Goal: Information Seeking & Learning: Understand process/instructions

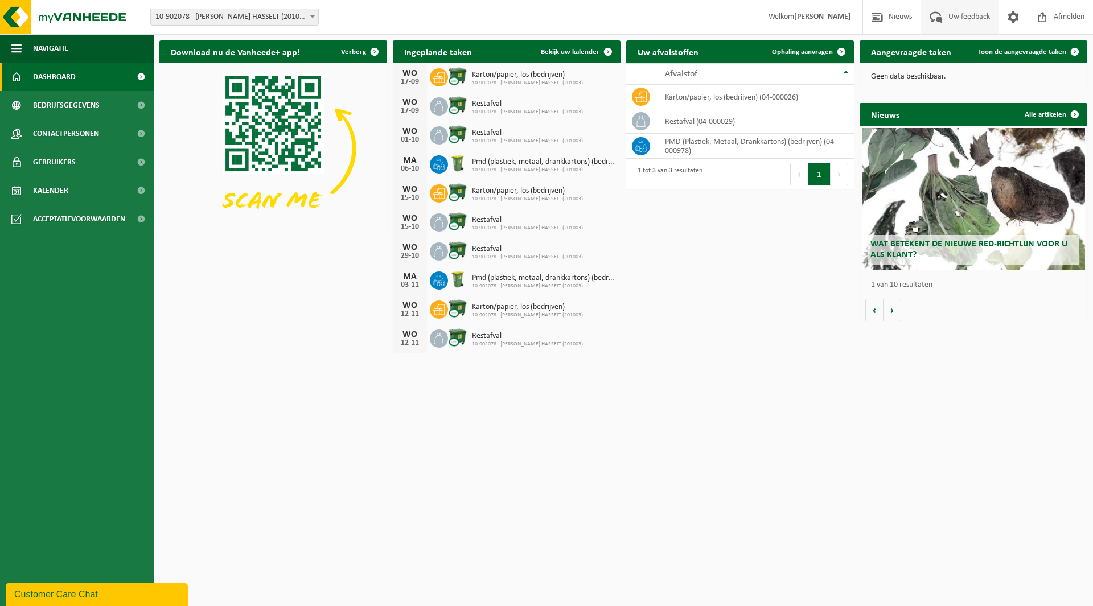
click at [949, 22] on span "Uw feedback" at bounding box center [968, 17] width 47 height 34
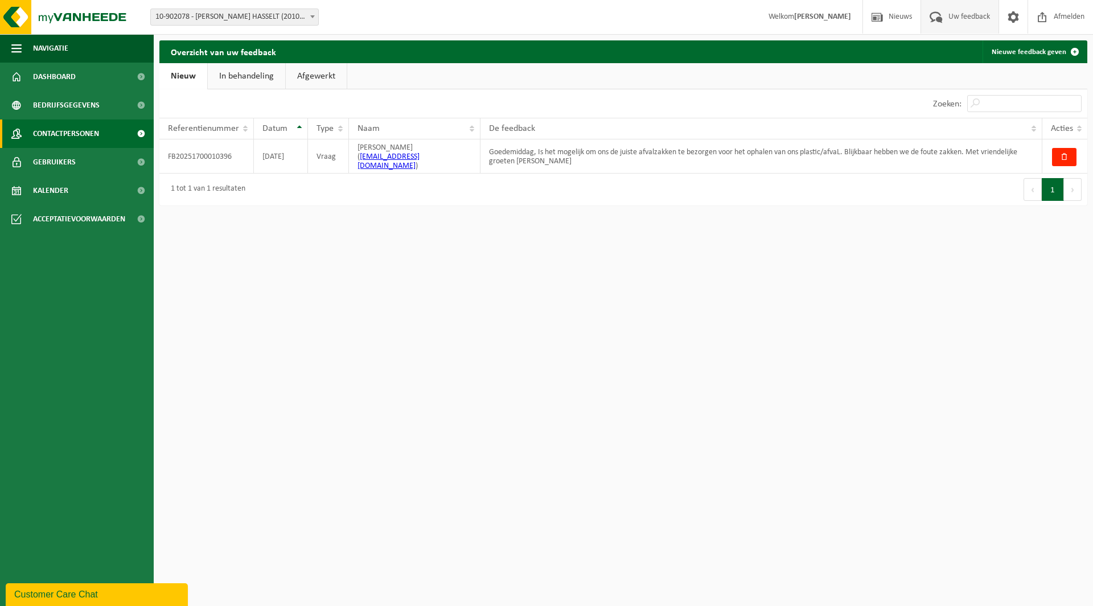
click at [139, 129] on span at bounding box center [141, 134] width 26 height 28
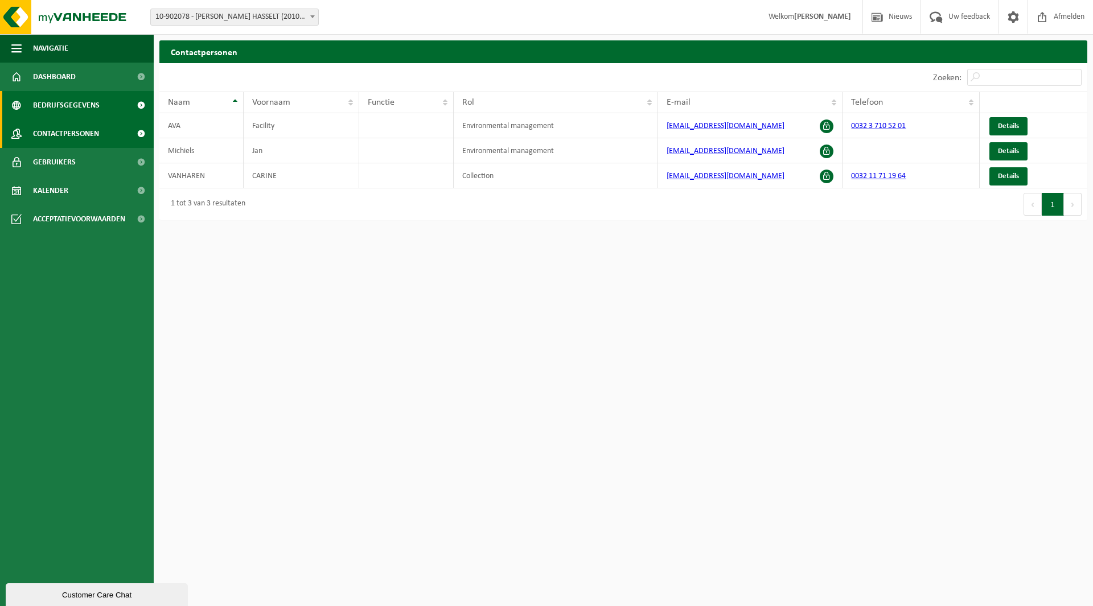
click at [142, 108] on span at bounding box center [141, 105] width 26 height 28
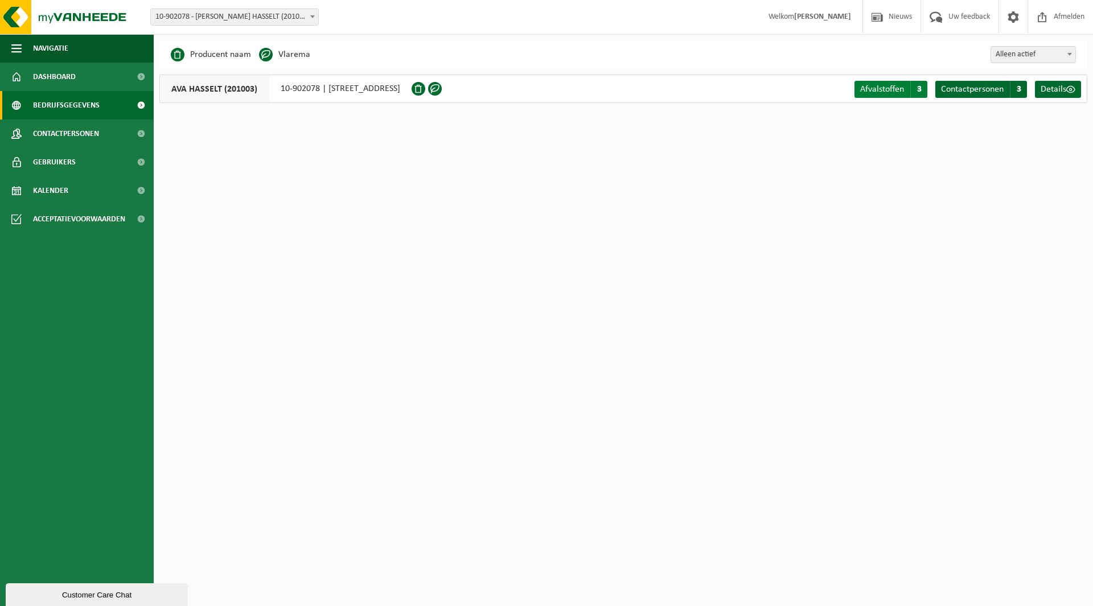
click at [880, 88] on span "Afvalstoffen" at bounding box center [882, 89] width 44 height 9
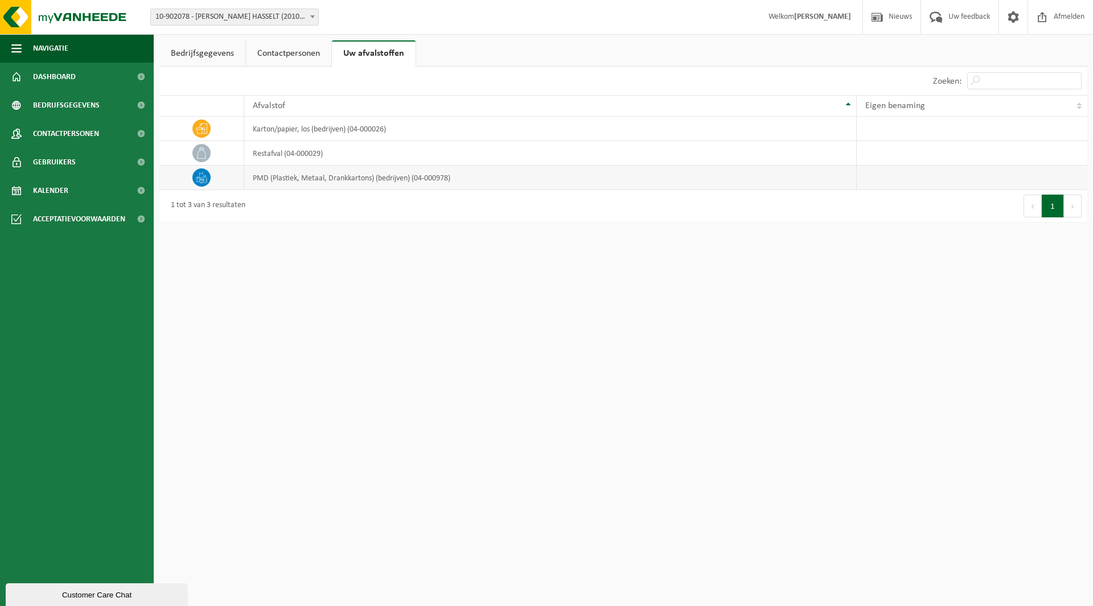
click at [271, 176] on td "PMD (Plastiek, Metaal, Drankkartons) (bedrijven) (04-000978)" at bounding box center [550, 178] width 612 height 24
click at [202, 178] on icon at bounding box center [201, 177] width 11 height 11
click at [205, 154] on icon at bounding box center [201, 152] width 11 height 11
click at [207, 130] on icon at bounding box center [201, 129] width 11 height 10
click at [68, 219] on span "Acceptatievoorwaarden" at bounding box center [79, 219] width 92 height 28
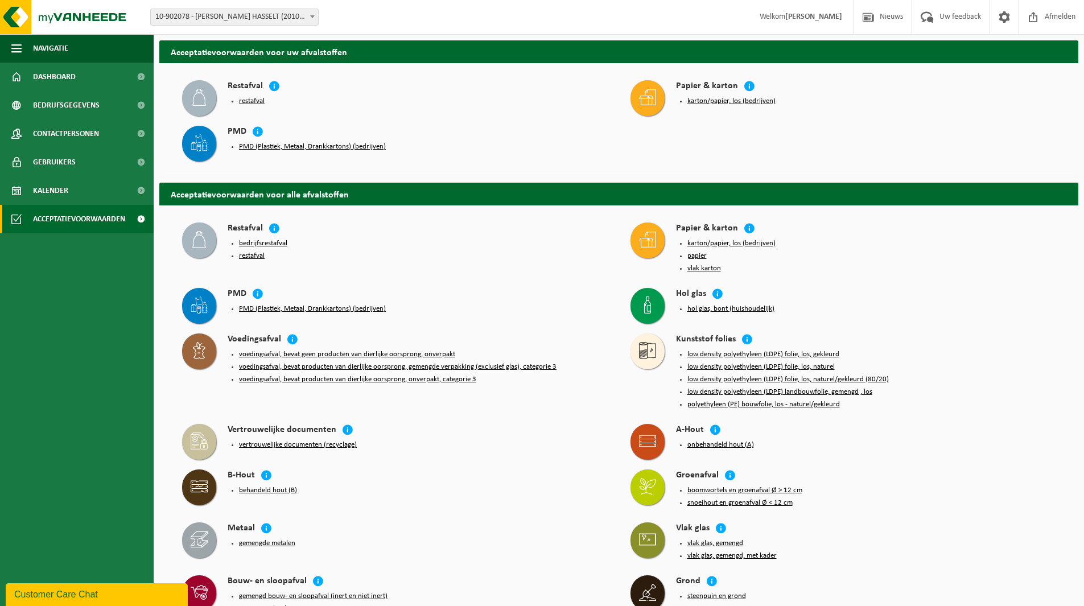
click at [254, 100] on button "restafval" at bounding box center [252, 101] width 26 height 9
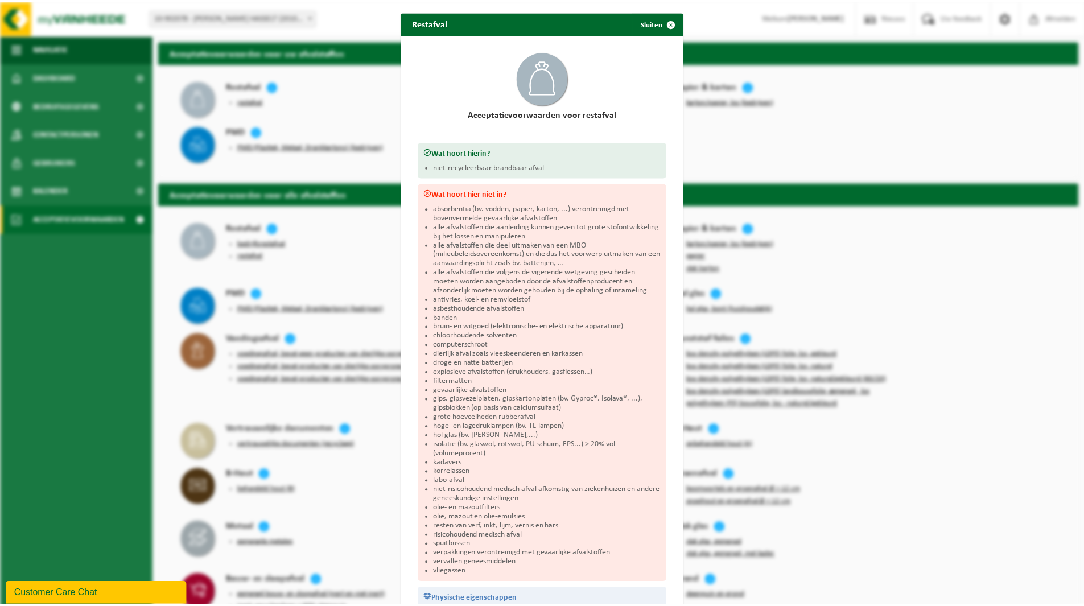
scroll to position [94, 0]
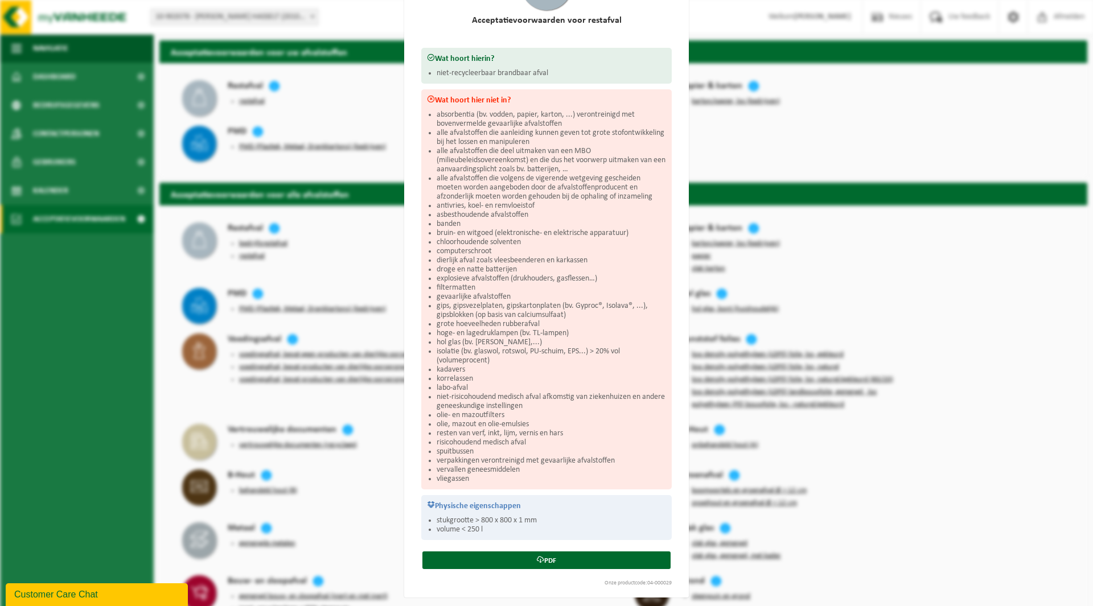
click at [19, 328] on div "Restafval Sluiten Acceptatievoorwaarden voor restafval Wat hoort hierin? niet-r…" at bounding box center [546, 303] width 1093 height 606
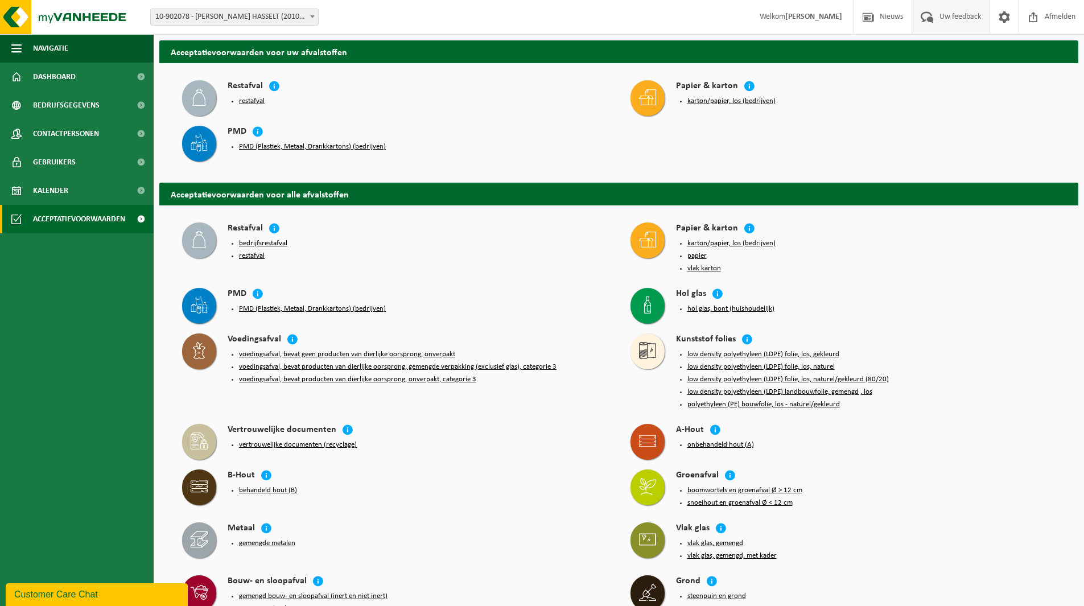
click at [985, 14] on link "Uw feedback" at bounding box center [951, 17] width 78 height 34
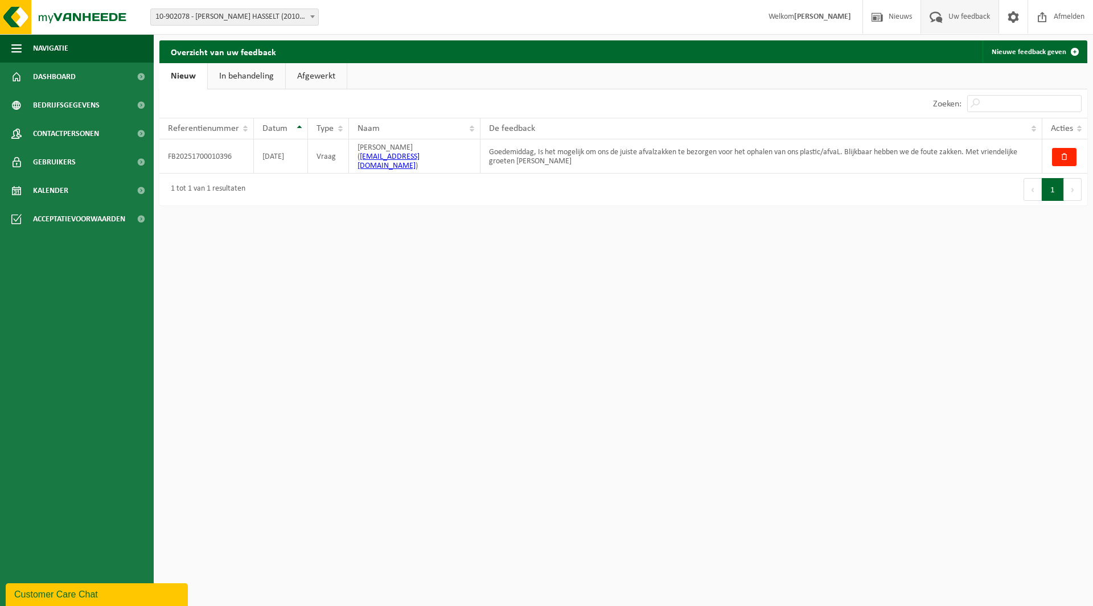
click at [260, 69] on link "In behandeling" at bounding box center [246, 76] width 77 height 26
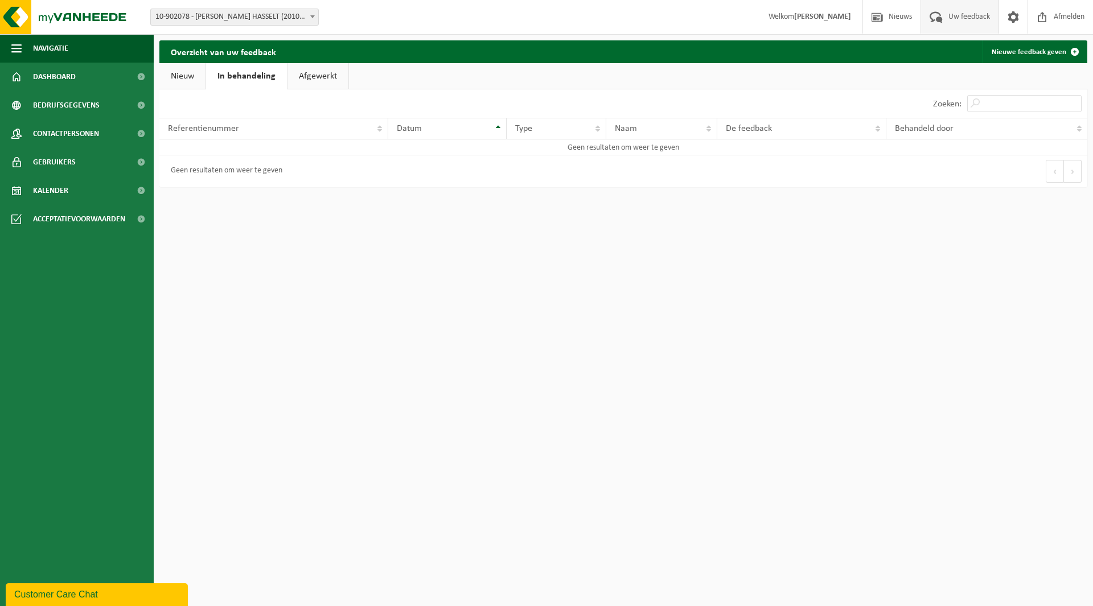
click at [194, 80] on link "Nieuw" at bounding box center [182, 76] width 46 height 26
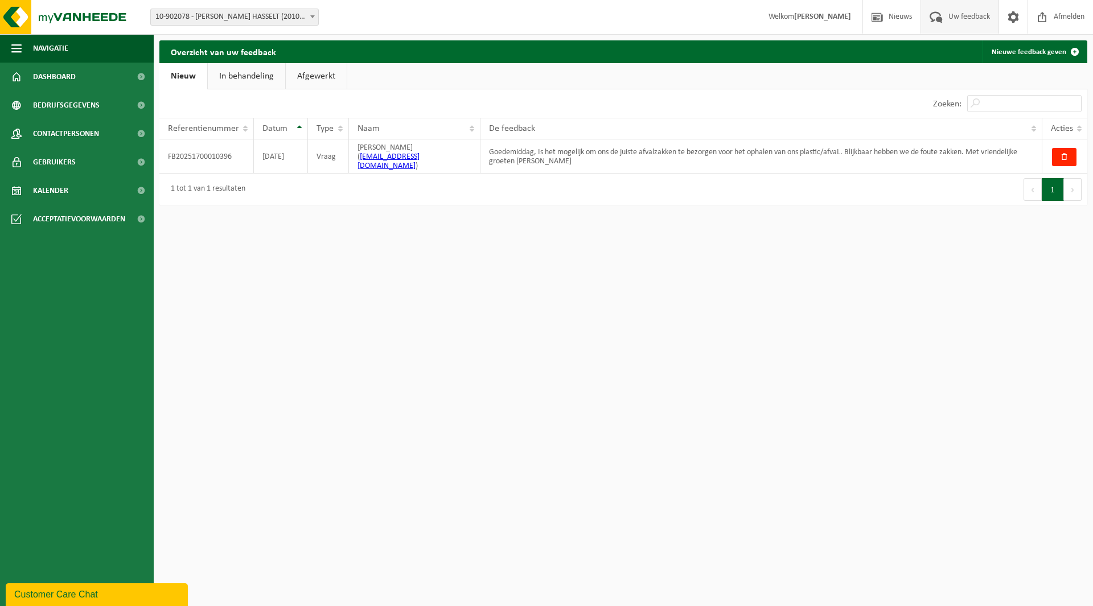
click at [310, 77] on link "Afgewerkt" at bounding box center [316, 76] width 61 height 26
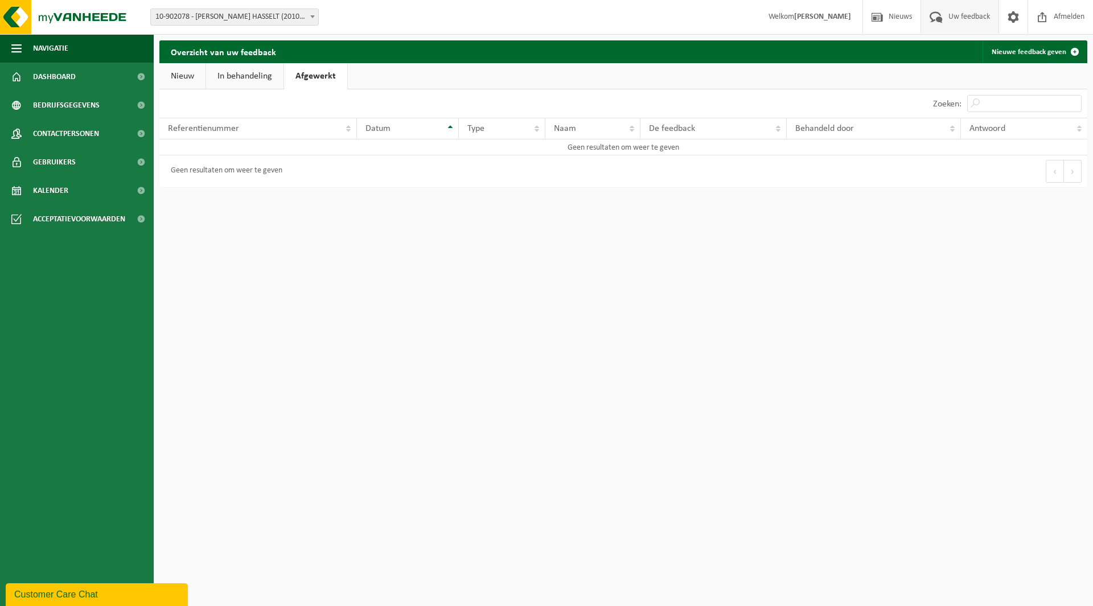
click at [246, 77] on link "In behandeling" at bounding box center [244, 76] width 77 height 26
click at [189, 77] on link "Nieuw" at bounding box center [182, 76] width 46 height 26
